Goal: Find specific page/section

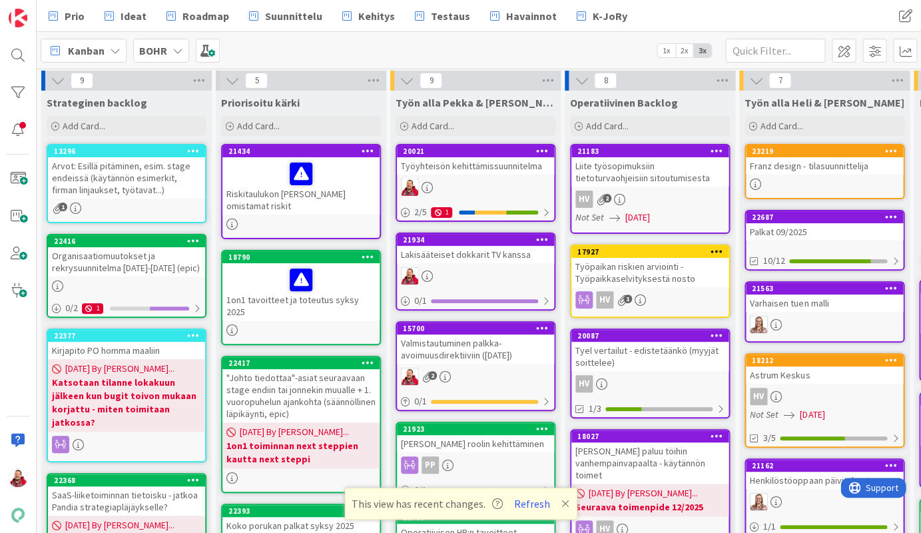
scroll to position [128, 0]
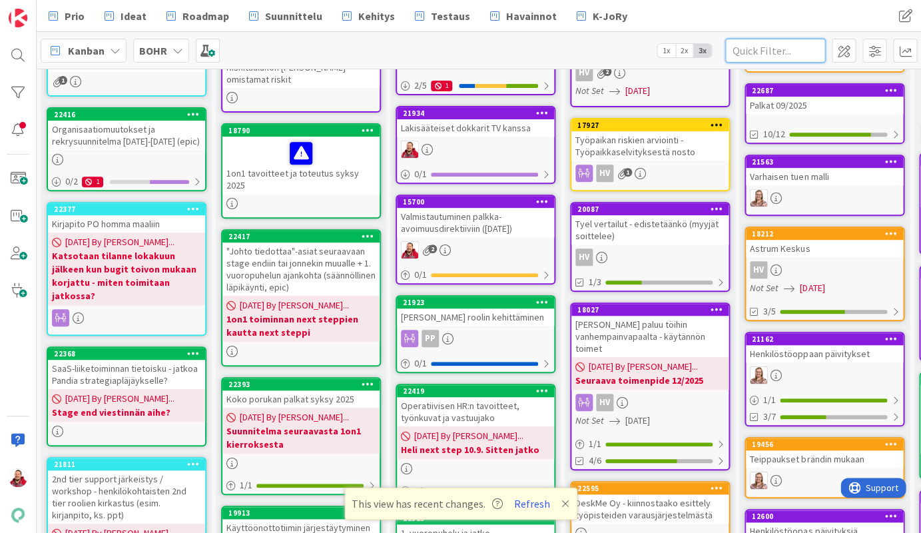
click at [753, 53] on input "text" at bounding box center [775, 51] width 100 height 24
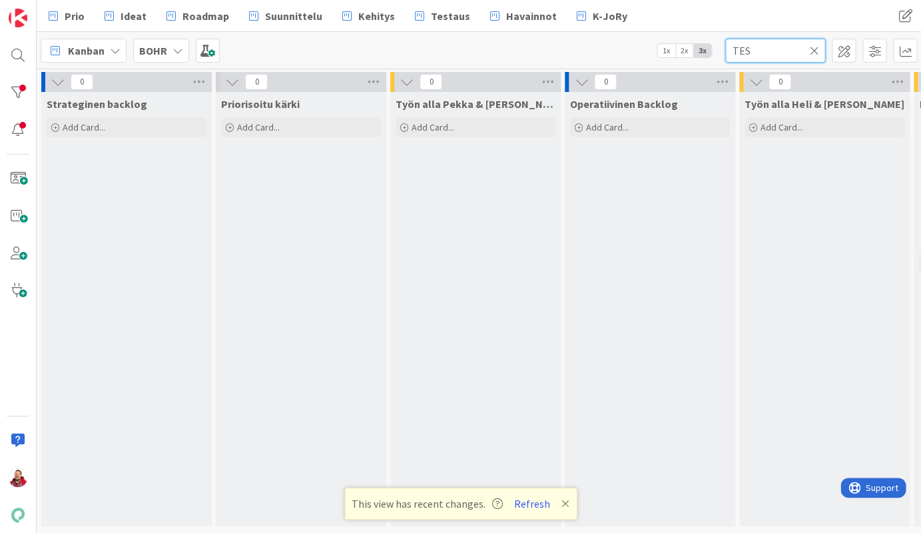
scroll to position [0, 0]
type input "T"
type input "cuorovuor"
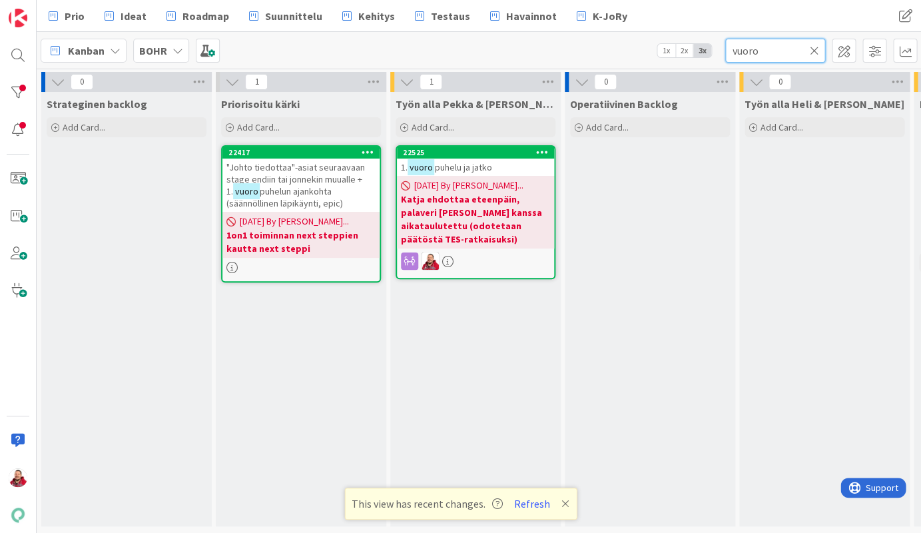
type input "vuoro"
click at [450, 165] on span "puhelu ja jatko" at bounding box center [462, 167] width 57 height 12
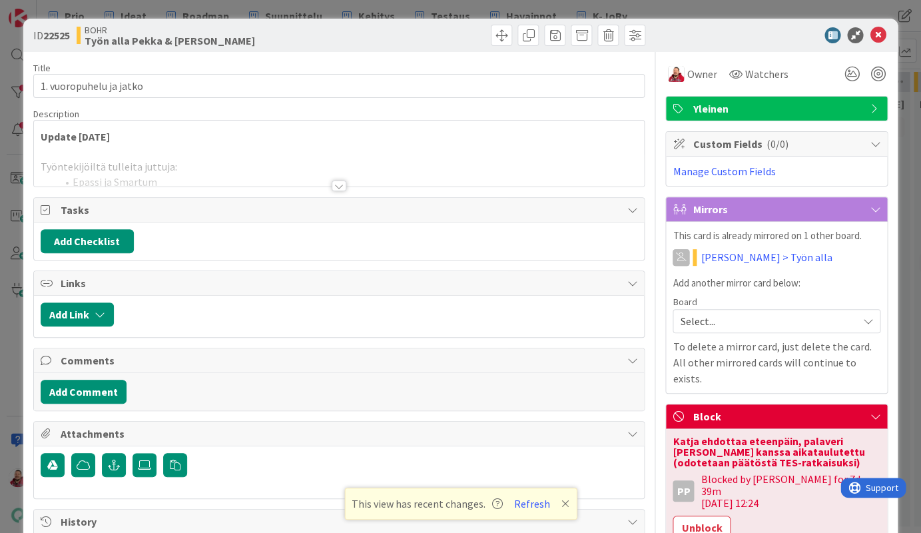
click at [337, 181] on div at bounding box center [339, 186] width 15 height 11
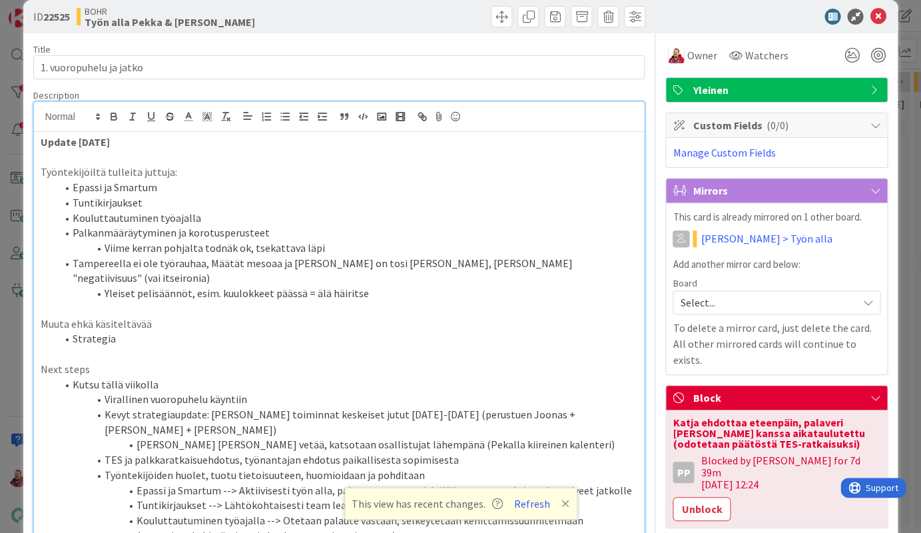
scroll to position [18, 0]
click at [877, 16] on icon at bounding box center [878, 17] width 16 height 16
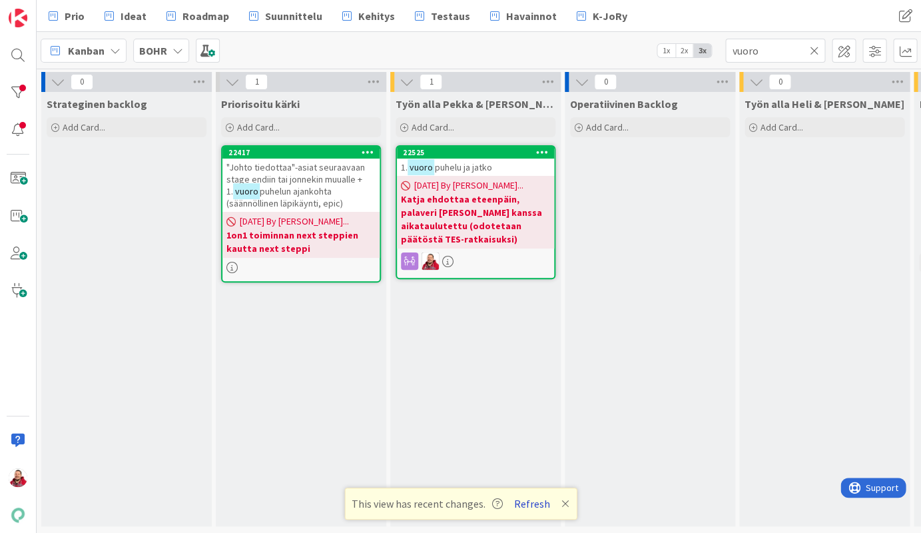
click at [524, 500] on button "Refresh" at bounding box center [532, 503] width 45 height 17
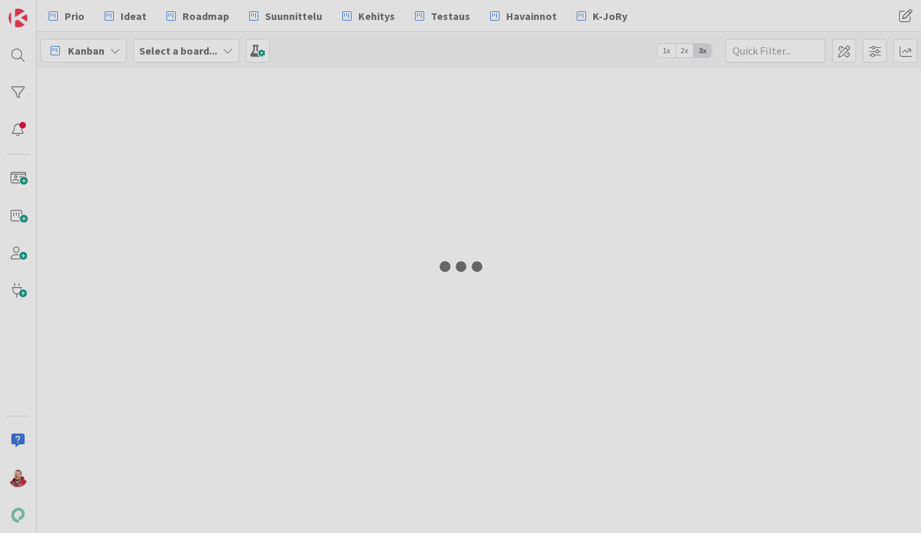
type input "vuoro"
